Goal: Information Seeking & Learning: Learn about a topic

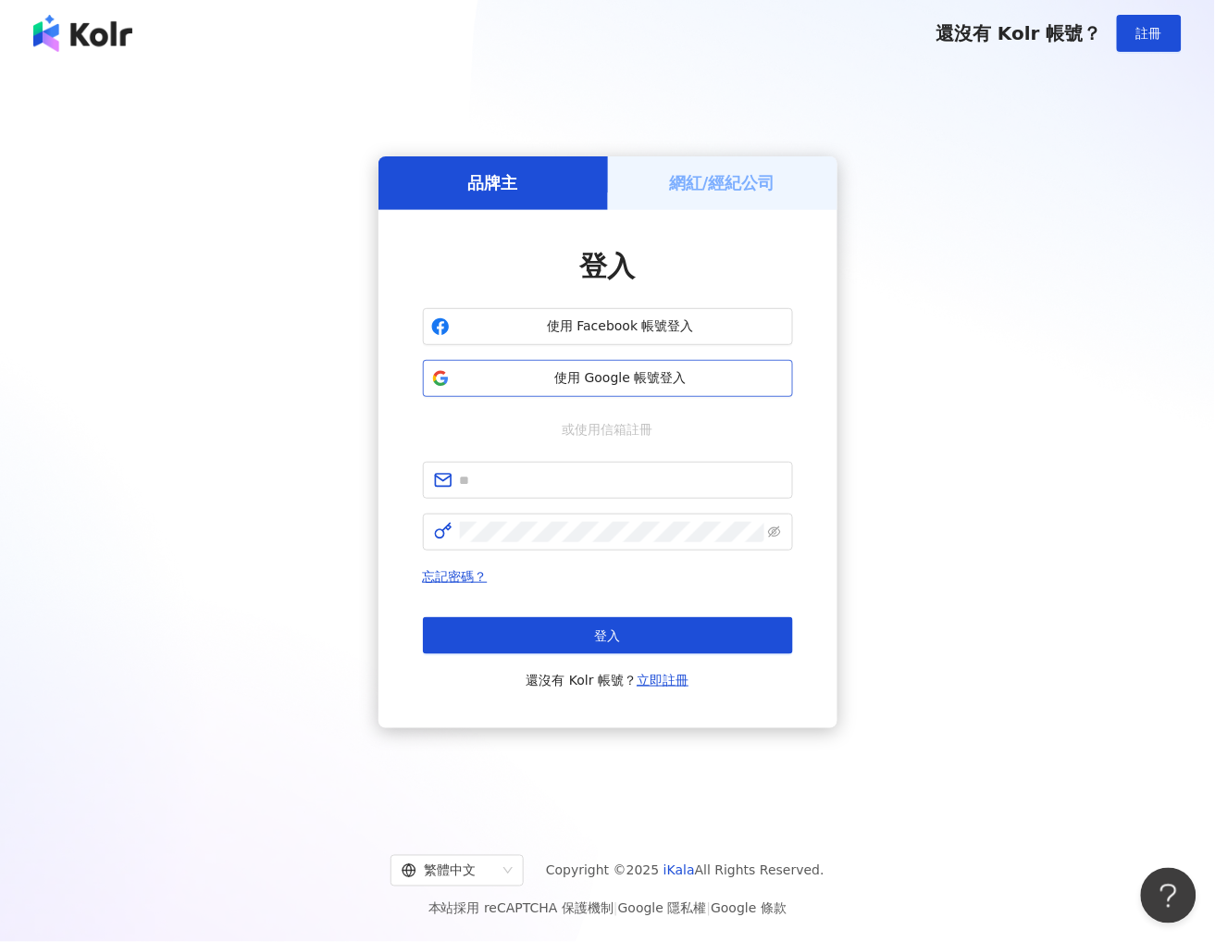
click at [639, 376] on span "使用 Google 帳號登入" at bounding box center [621, 378] width 328 height 19
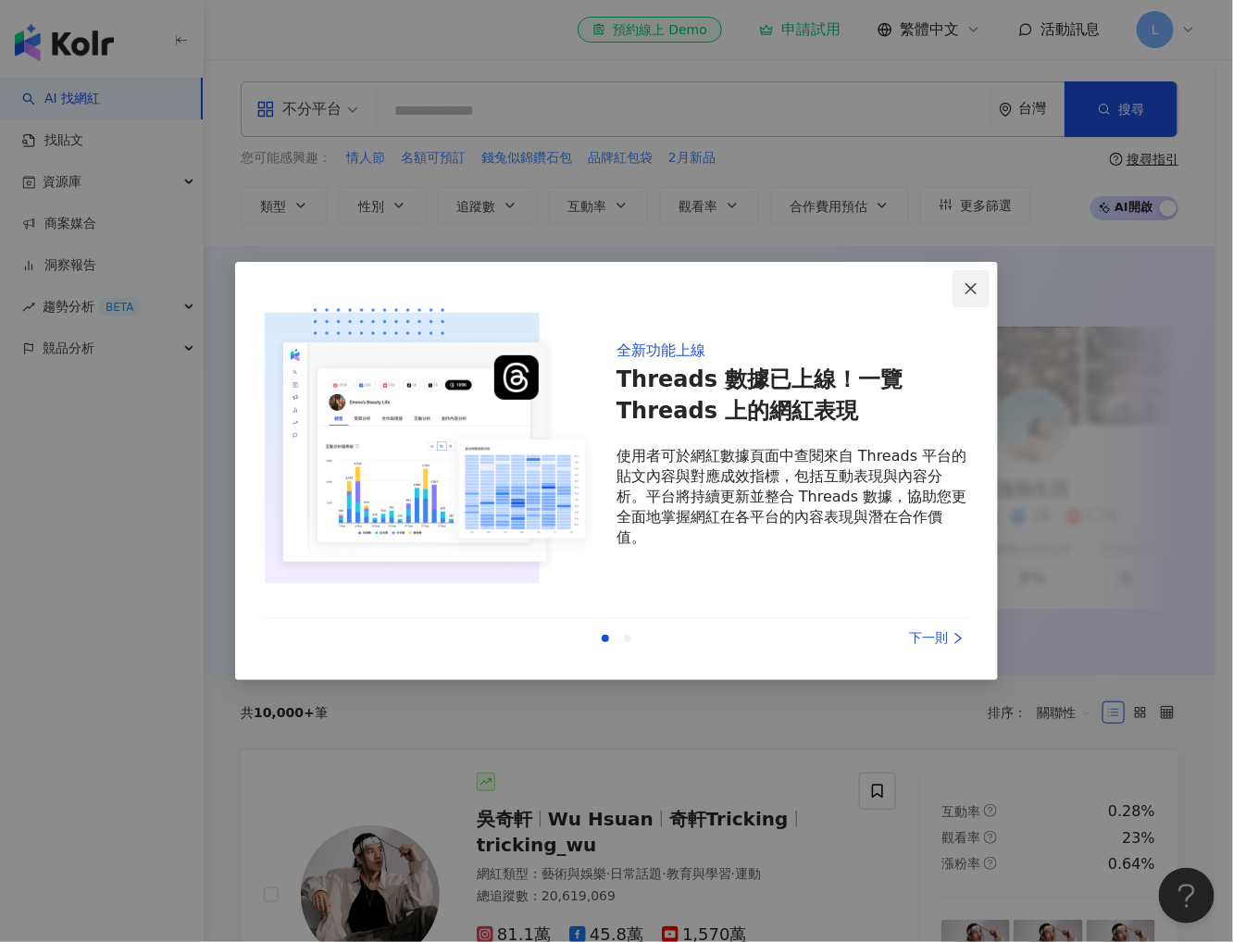
click at [978, 292] on icon "close" at bounding box center [970, 288] width 15 height 15
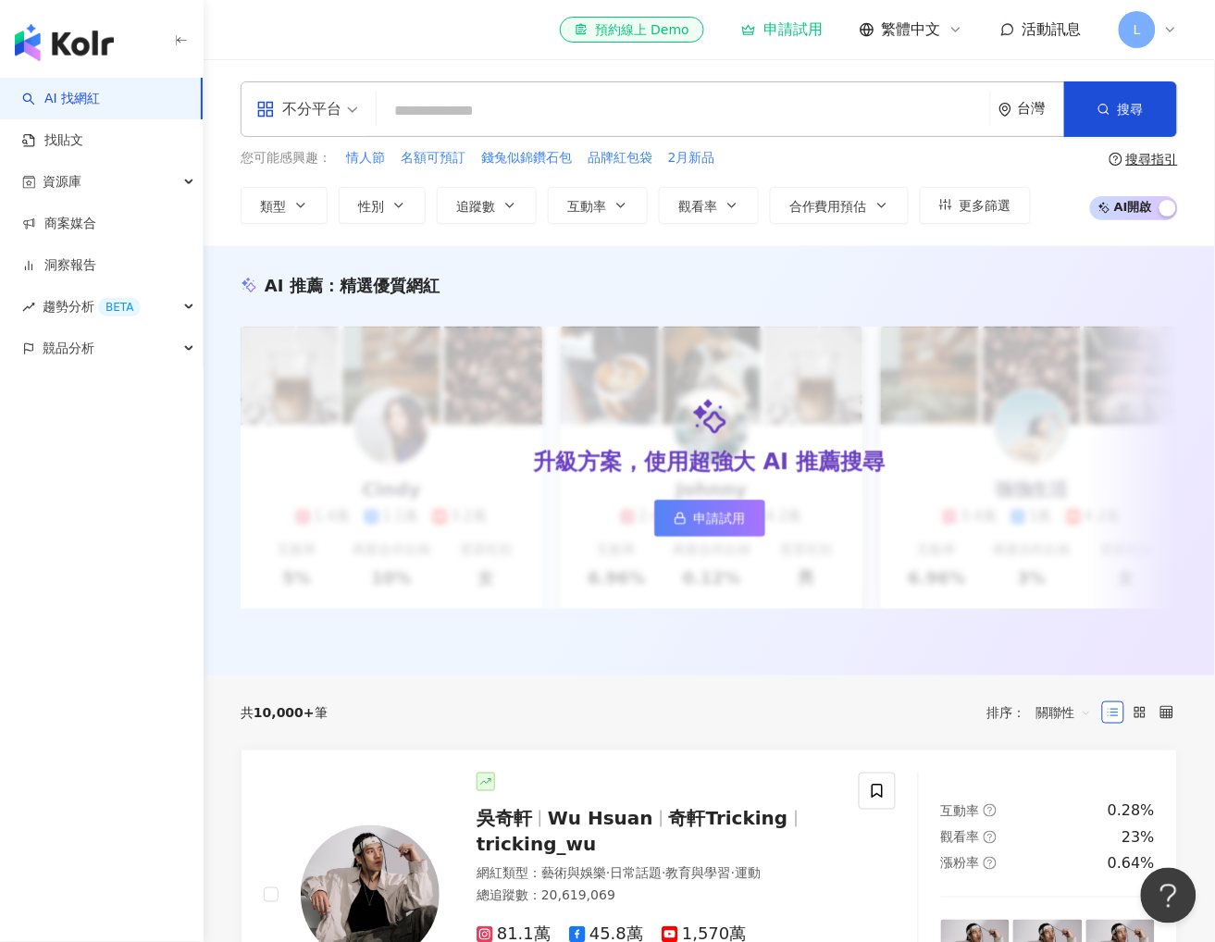
click at [1171, 33] on icon at bounding box center [1170, 29] width 15 height 15
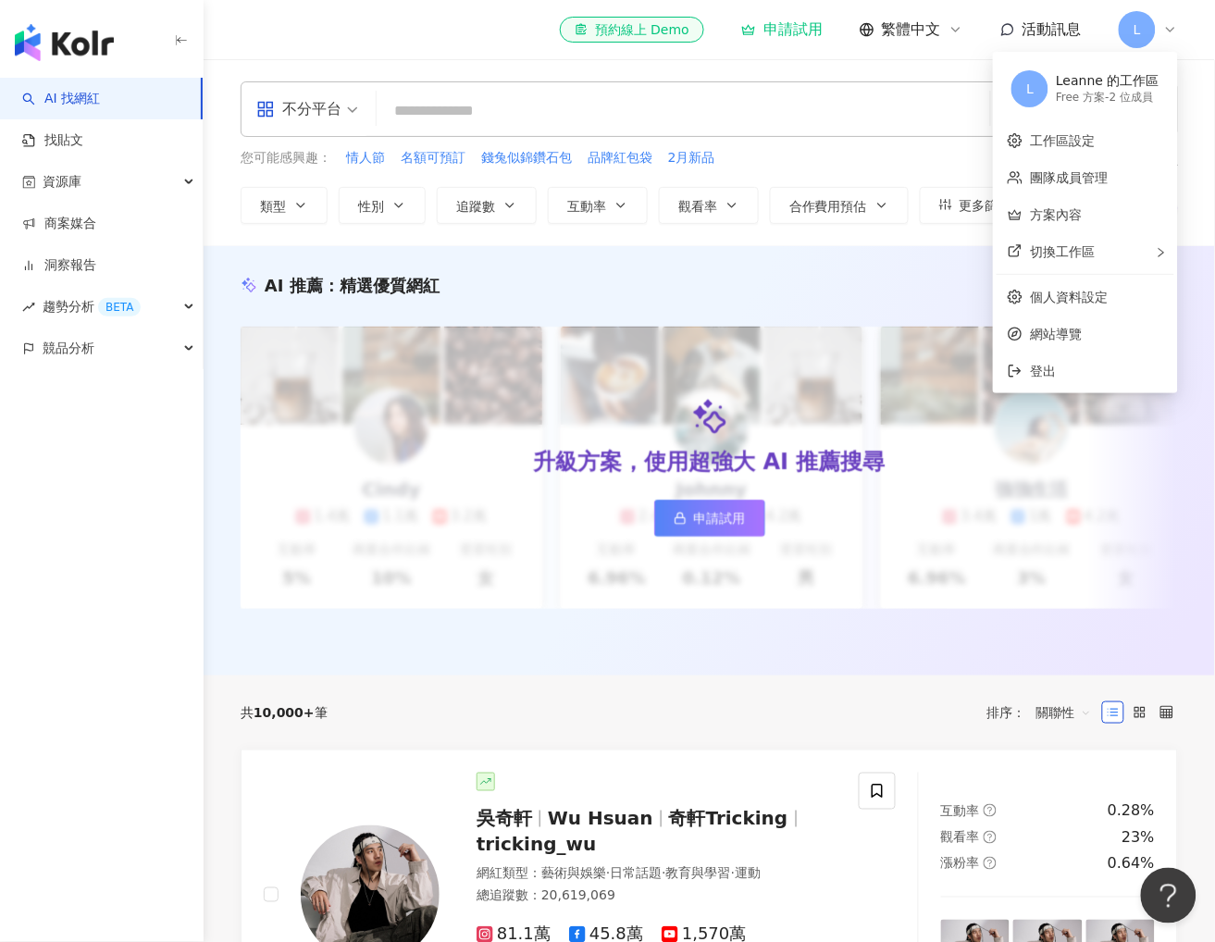
click at [1171, 33] on icon at bounding box center [1170, 29] width 15 height 15
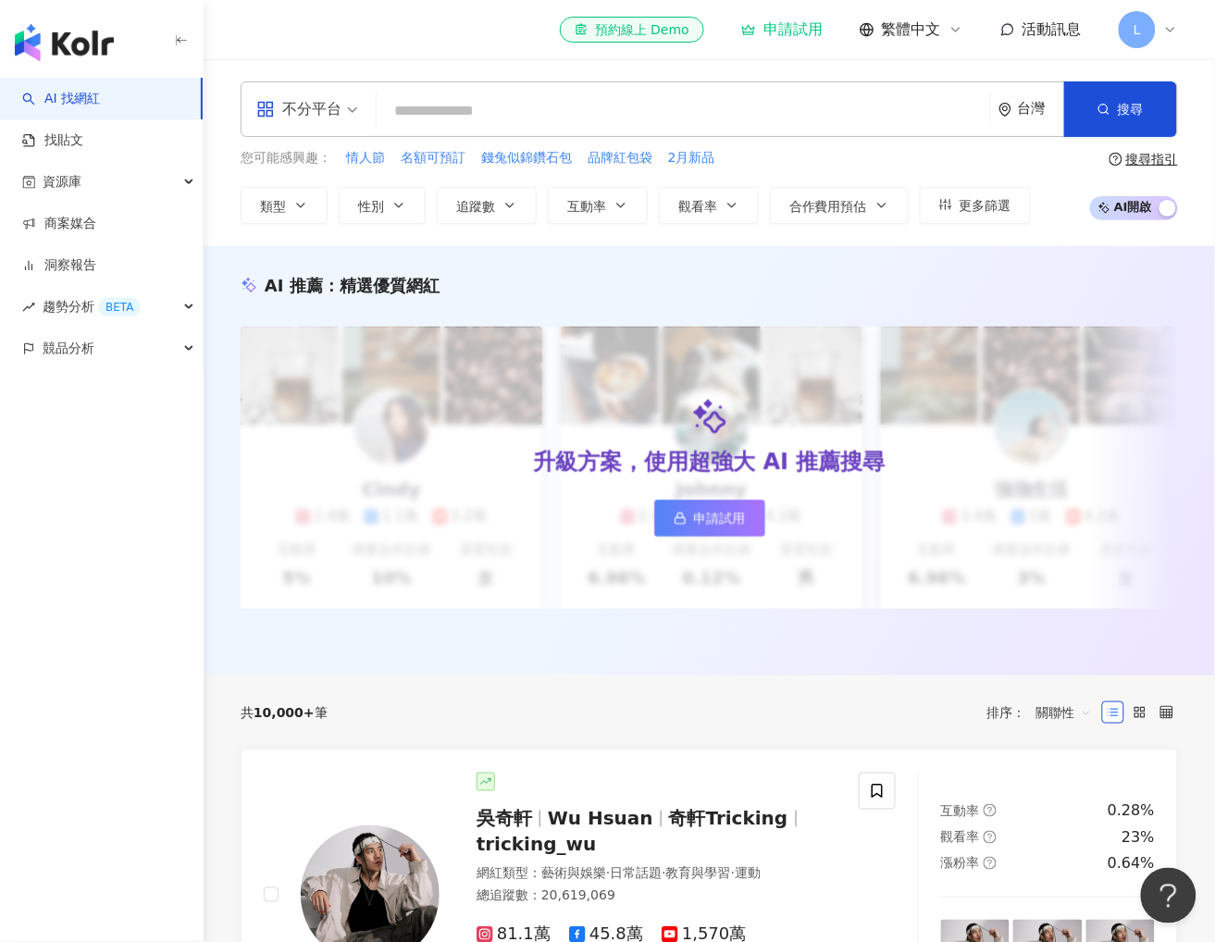
click at [673, 105] on input "search" at bounding box center [683, 110] width 599 height 35
paste input "**********"
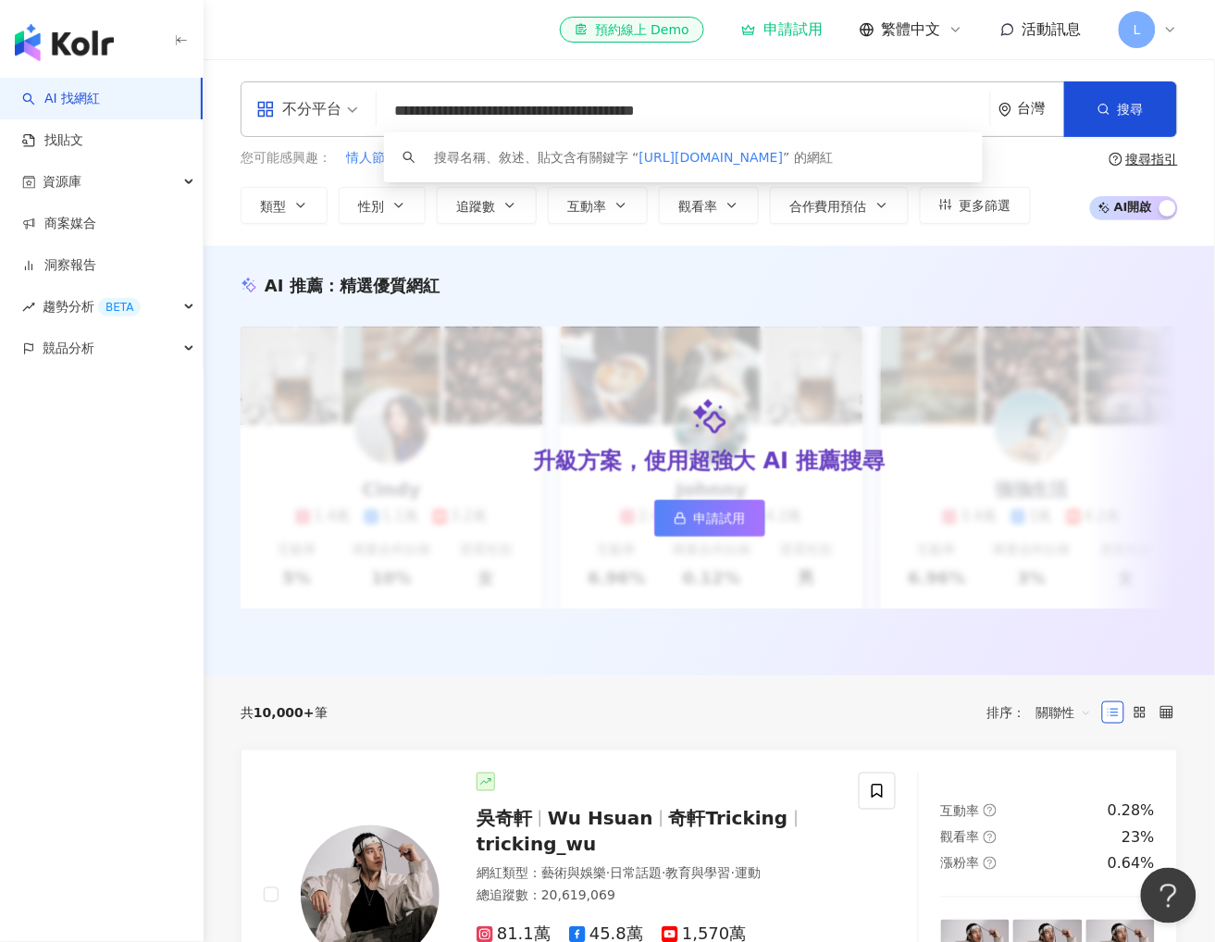
click at [676, 106] on input "**********" at bounding box center [683, 110] width 599 height 35
click at [504, 123] on input "**********" at bounding box center [683, 110] width 599 height 35
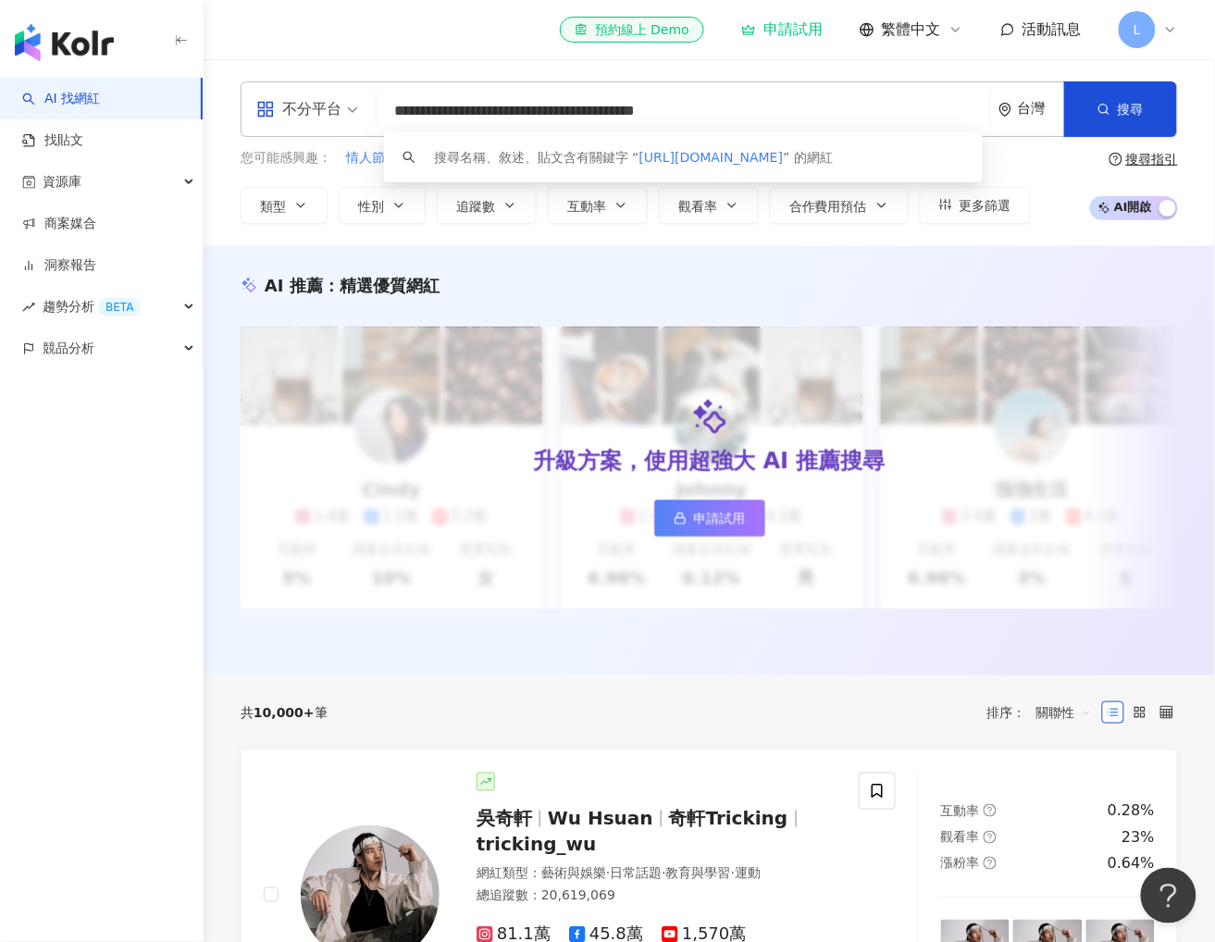
click at [504, 123] on input "**********" at bounding box center [683, 110] width 599 height 35
paste input "search"
type input "**********"
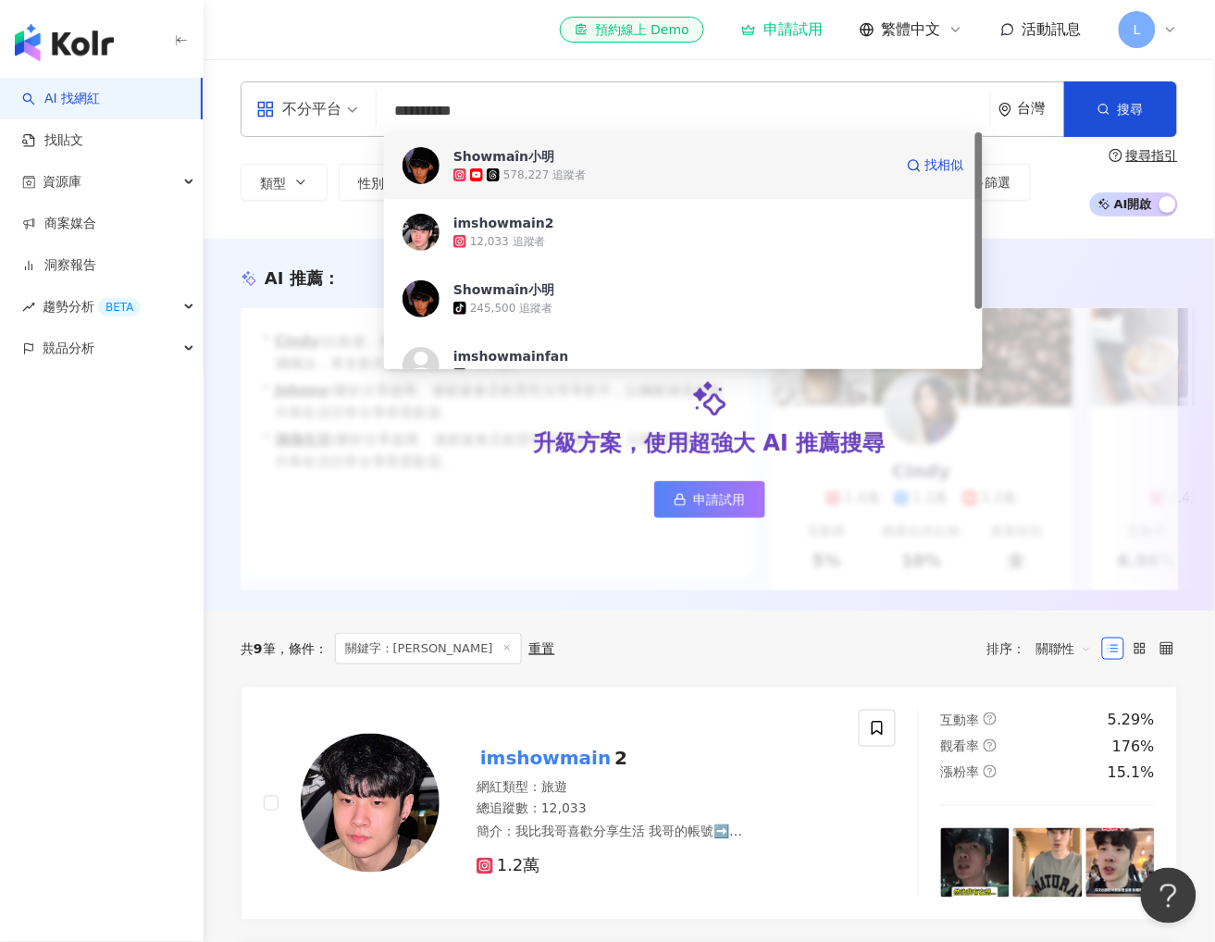
click at [630, 168] on div "578,227 追蹤者" at bounding box center [673, 175] width 440 height 19
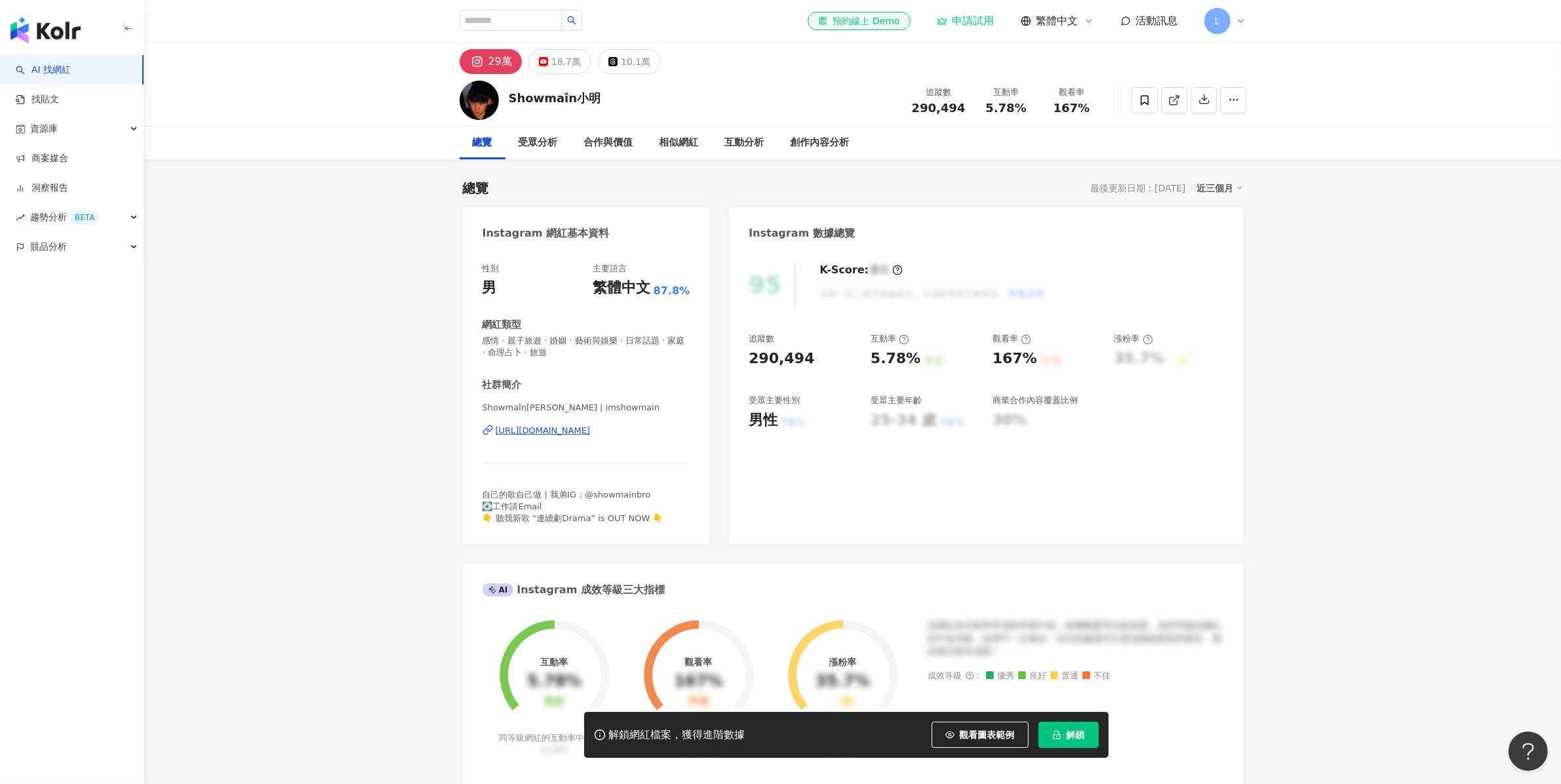
click at [1076, 739] on span "解鎖" at bounding box center [1076, 734] width 18 height 11
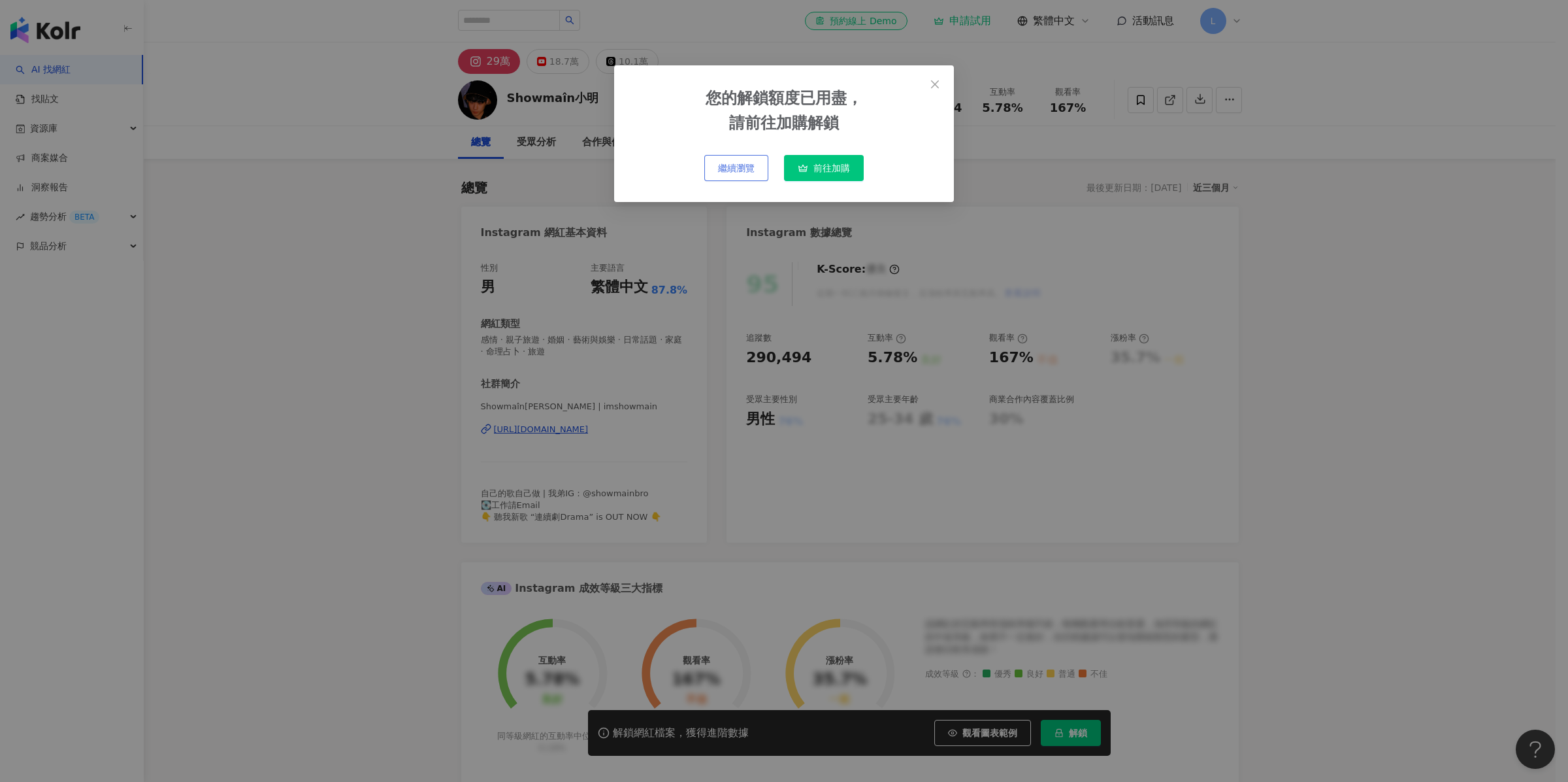
click at [755, 172] on button "繼續瀏覽" at bounding box center [736, 167] width 64 height 26
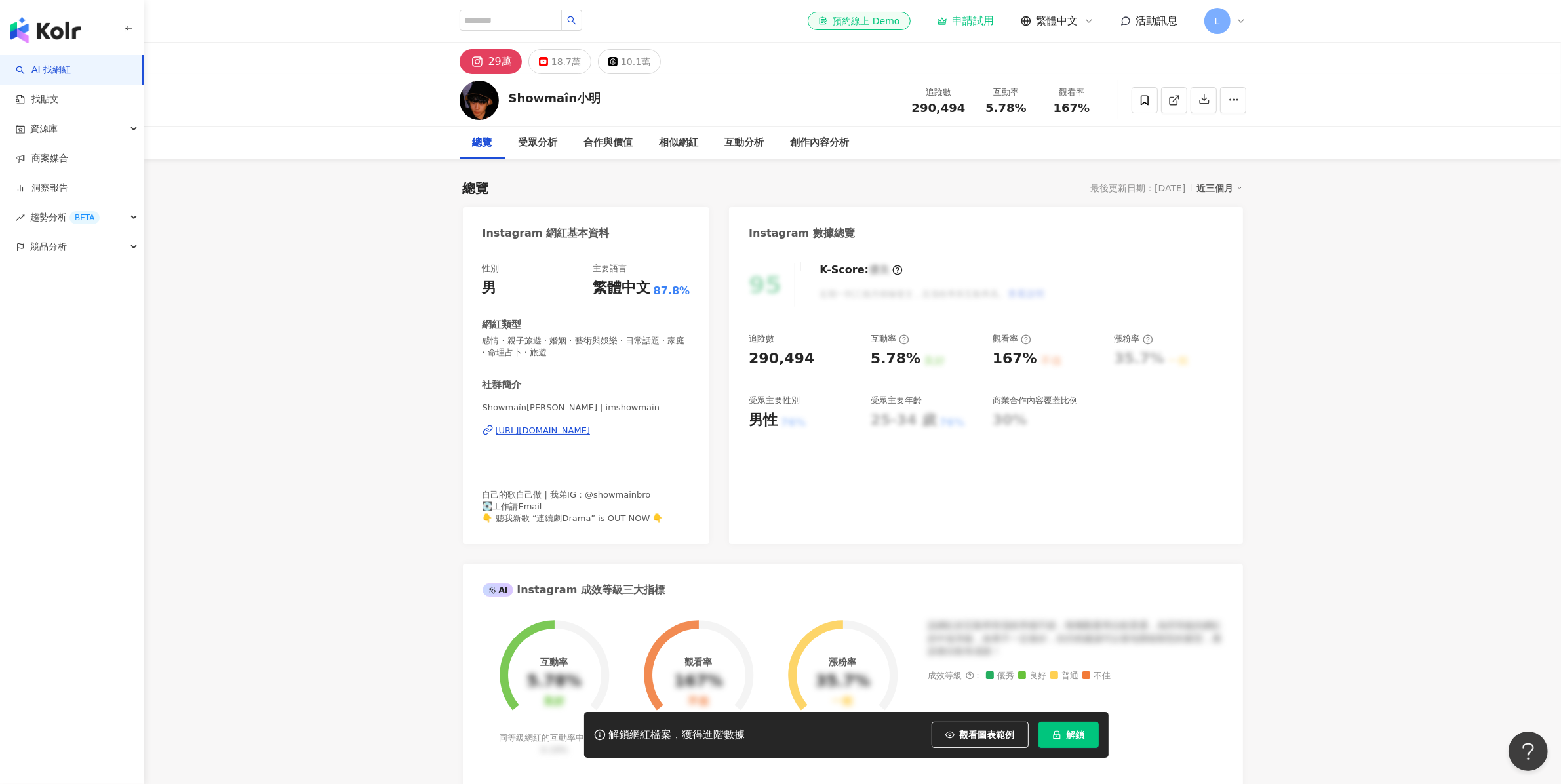
click at [1244, 23] on icon at bounding box center [1241, 21] width 11 height 11
click at [1244, 23] on icon at bounding box center [1241, 21] width 11 height 11
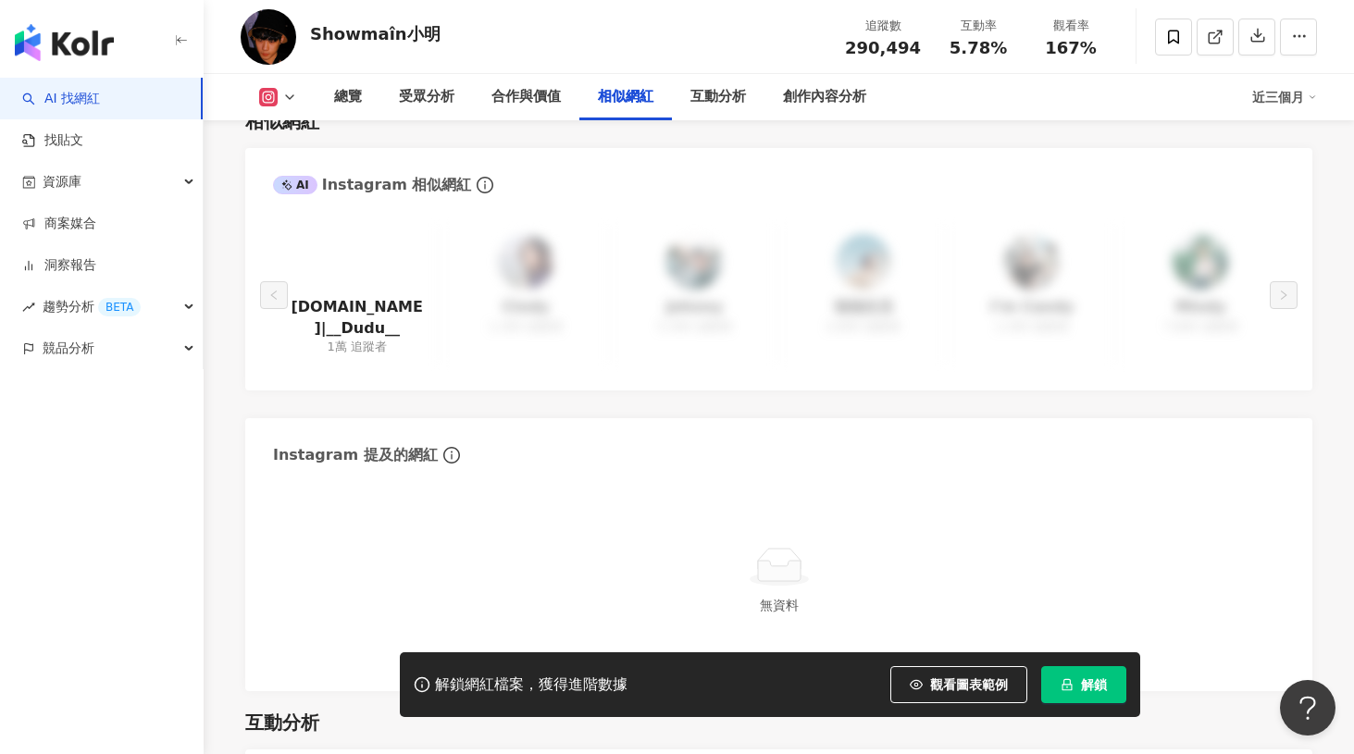
scroll to position [2935, 0]
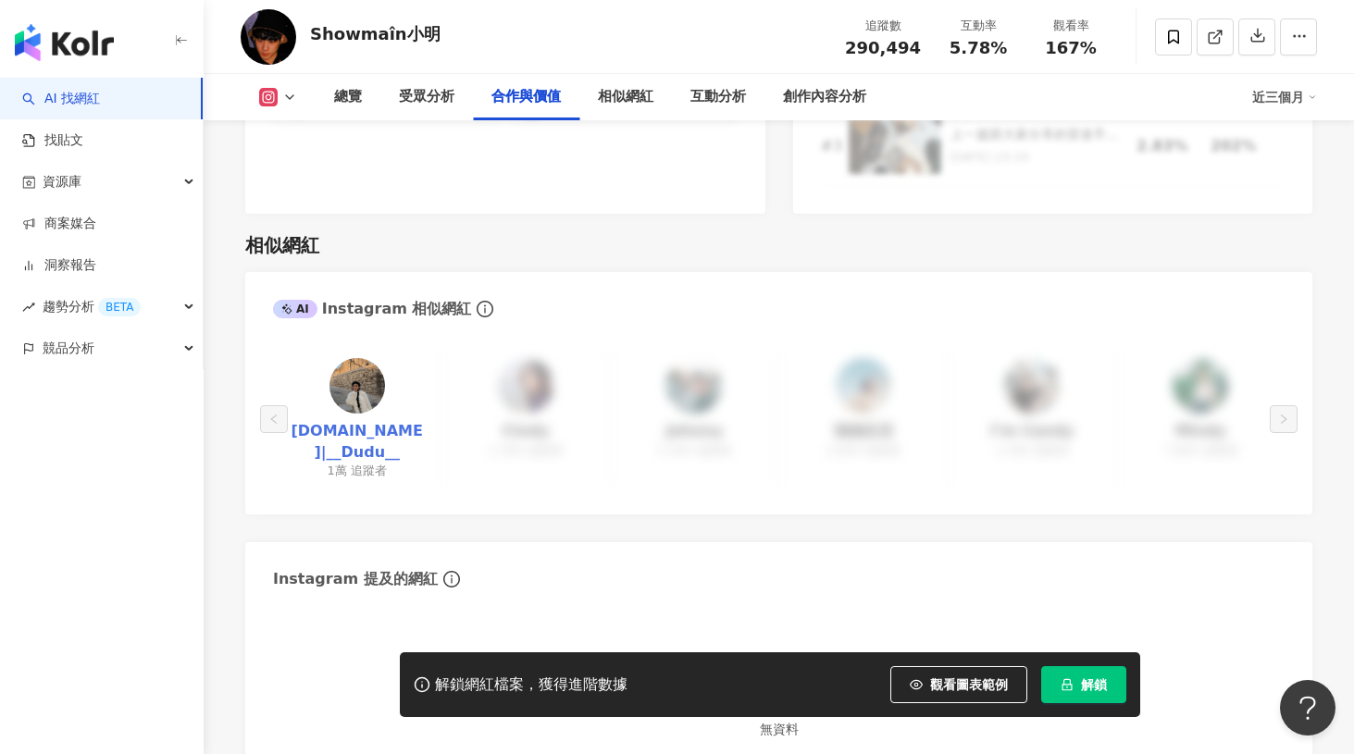
click at [347, 421] on link "[DOMAIN_NAME]|__Dudu__" at bounding box center [357, 442] width 138 height 42
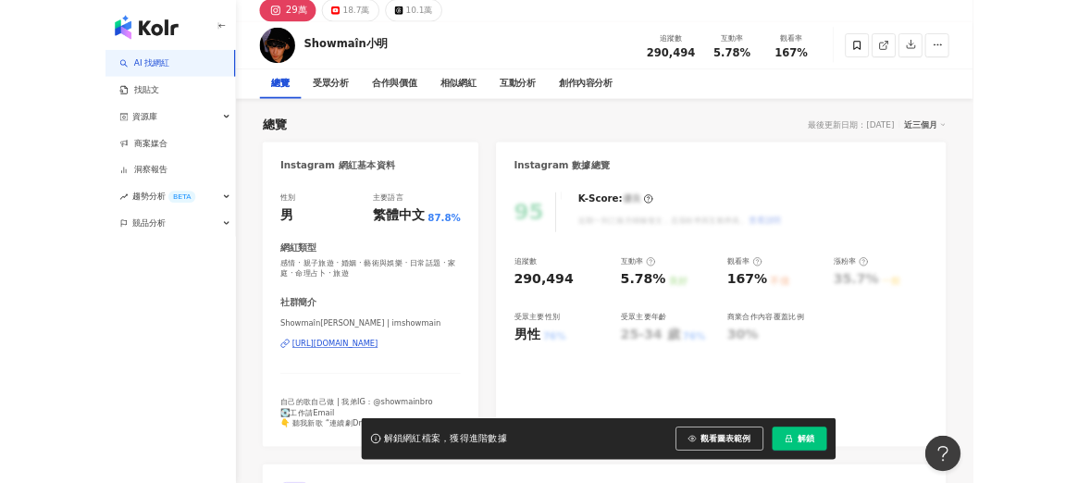
scroll to position [0, 0]
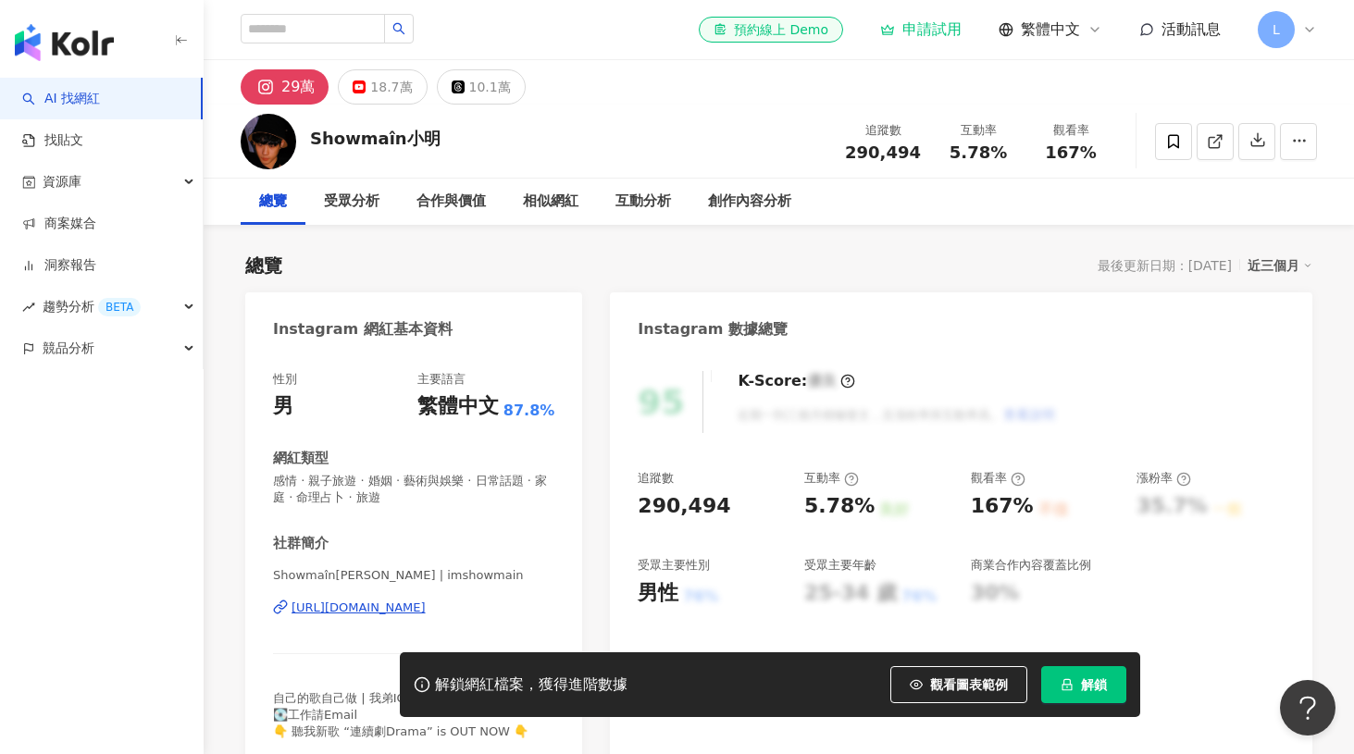
click at [993, 482] on div "觀看率" at bounding box center [998, 478] width 55 height 17
copy div "觀看率"
click at [1004, 506] on div "167%" at bounding box center [1002, 506] width 63 height 29
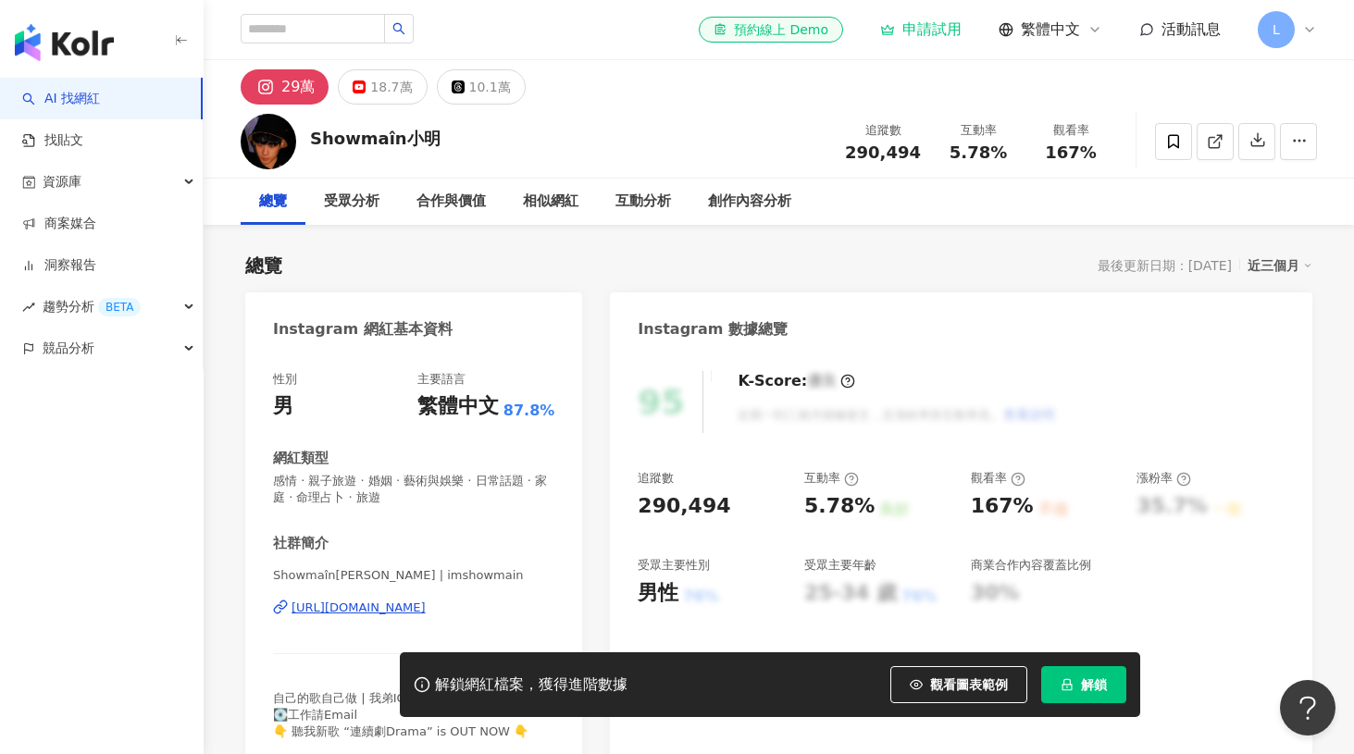
click at [1004, 506] on div "167%" at bounding box center [1002, 506] width 63 height 29
copy div "167% 不佳"
click at [1016, 503] on div "167%" at bounding box center [1002, 506] width 63 height 29
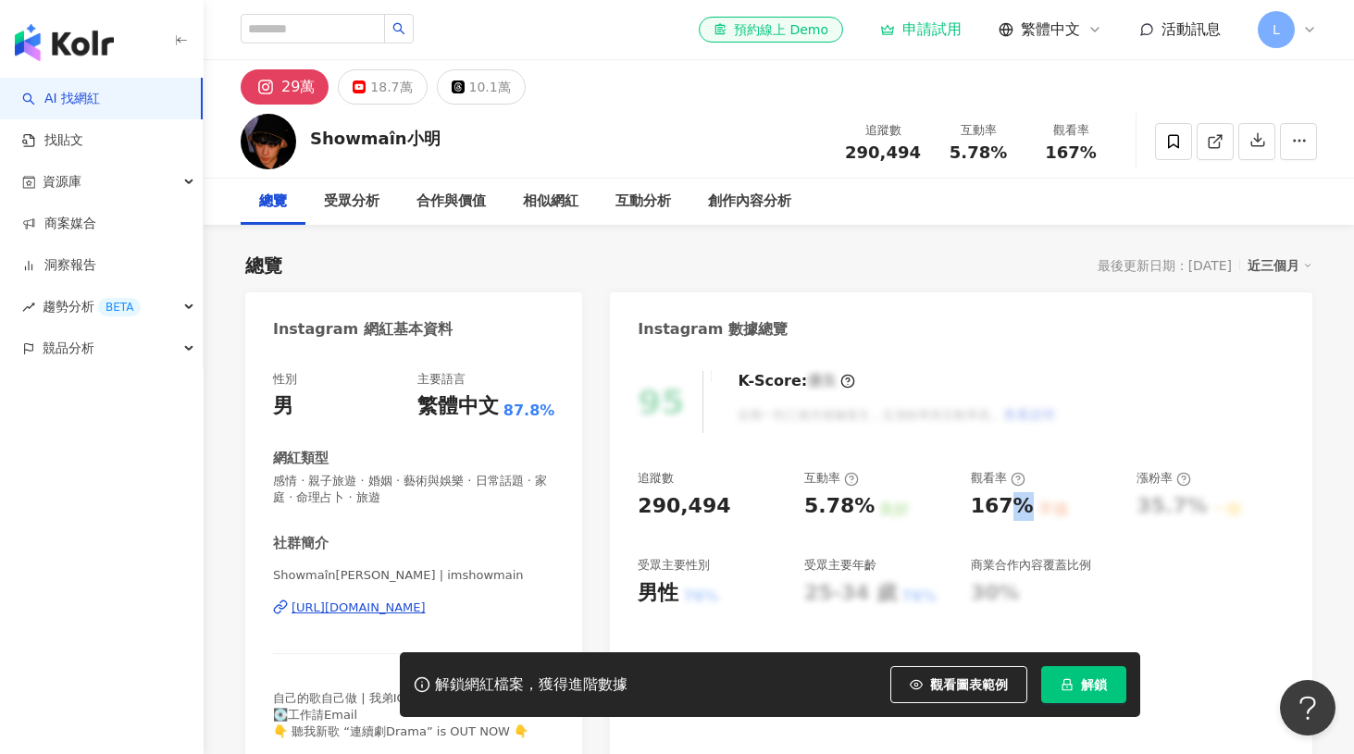
click at [1016, 503] on div "167%" at bounding box center [1002, 506] width 63 height 29
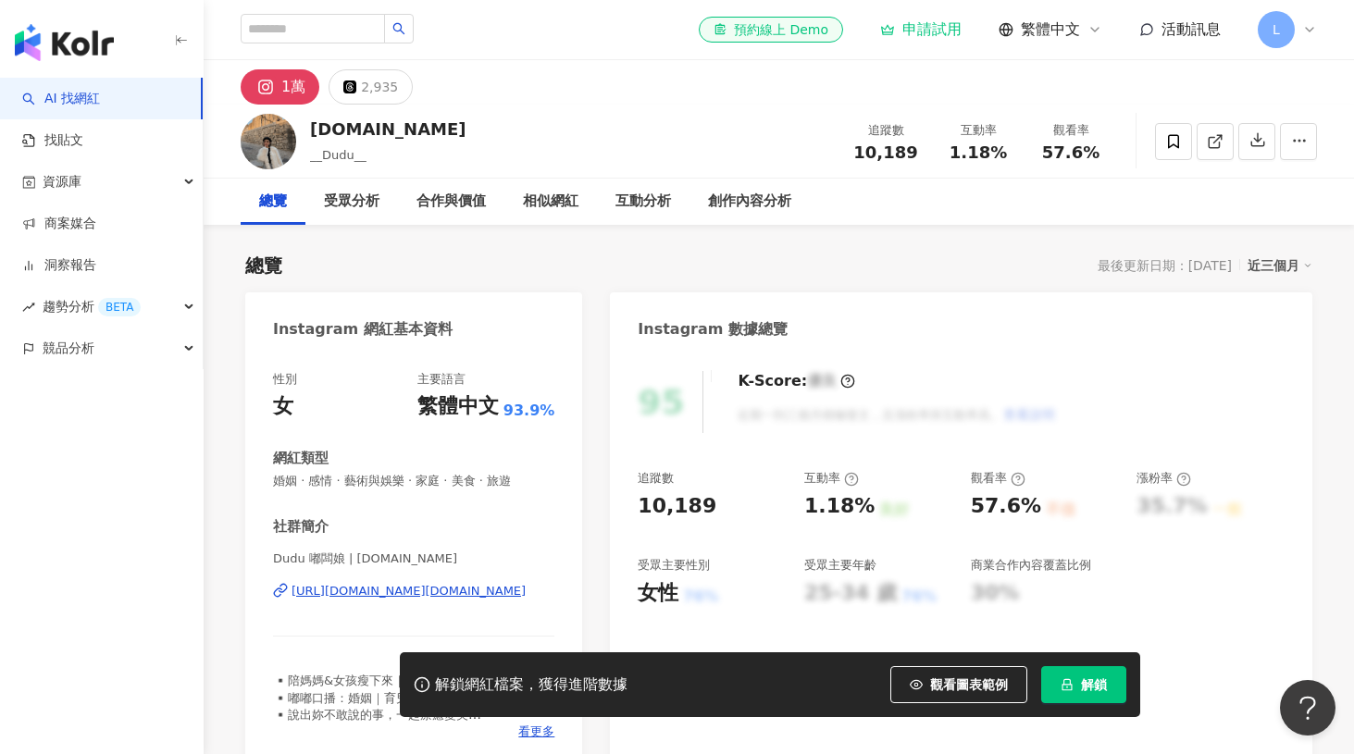
drag, startPoint x: 358, startPoint y: 85, endPoint x: 280, endPoint y: 114, distance: 82.9
click at [279, 106] on div "dudu.cw __Dudu__ 追蹤數 10,189 互動率 1.18% 觀看率 57.6%" at bounding box center [779, 141] width 1150 height 73
click at [283, 91] on div "1萬" at bounding box center [293, 87] width 24 height 26
click at [263, 86] on rect at bounding box center [266, 87] width 18 height 17
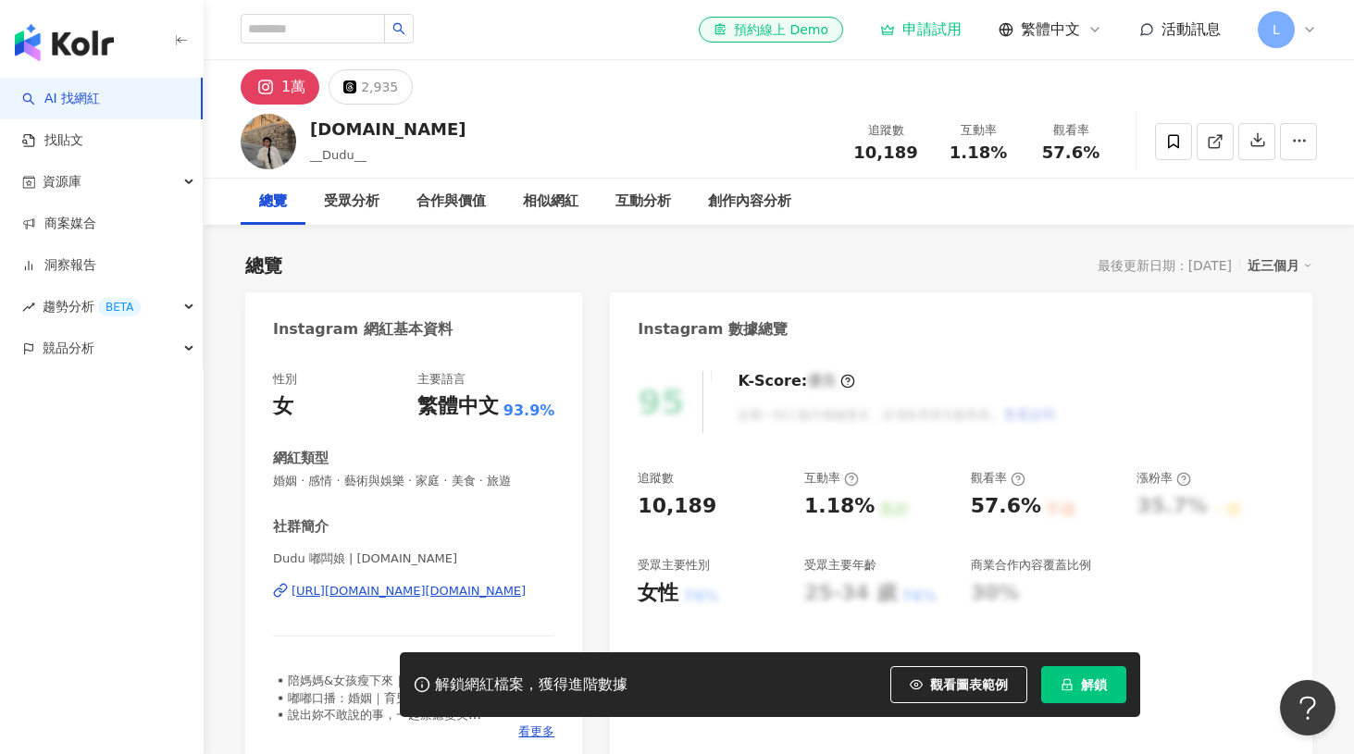
click at [289, 90] on div "1萬" at bounding box center [293, 87] width 24 height 26
click at [304, 81] on div "1萬" at bounding box center [293, 87] width 24 height 26
click at [380, 585] on div "https://www.instagram.com/dudu.cw/" at bounding box center [409, 591] width 234 height 17
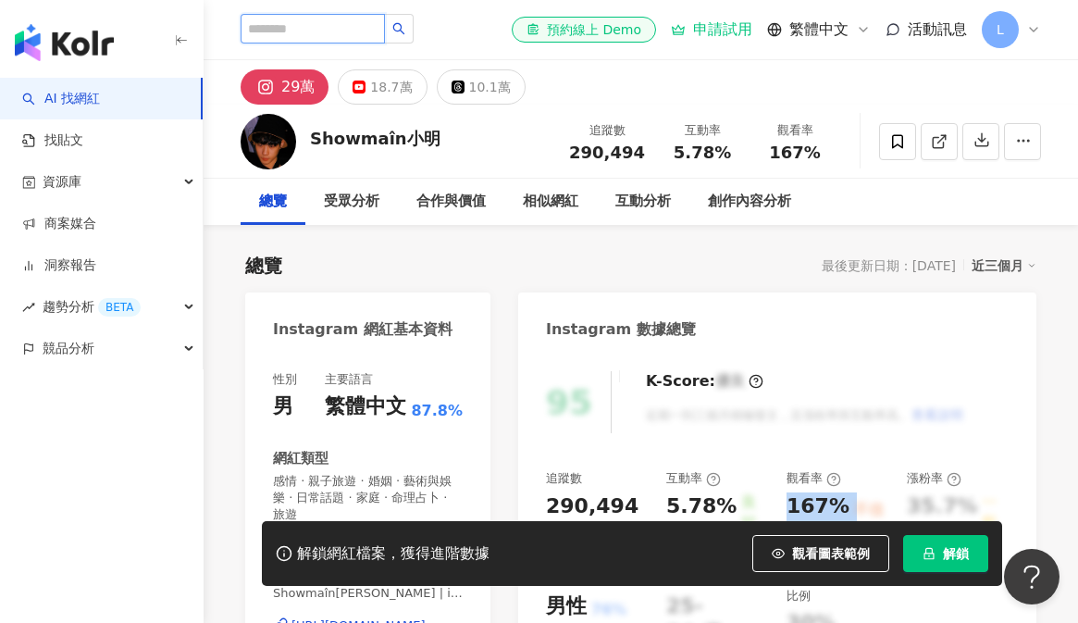
click at [366, 38] on input "search" at bounding box center [313, 29] width 144 height 30
